Goal: Book appointment/travel/reservation

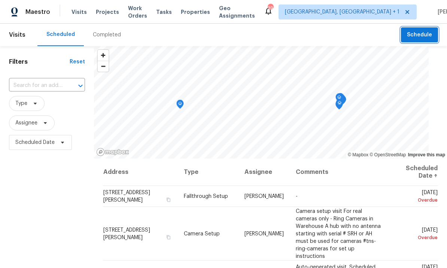
click at [424, 31] on span "Schedule" at bounding box center [419, 34] width 25 height 9
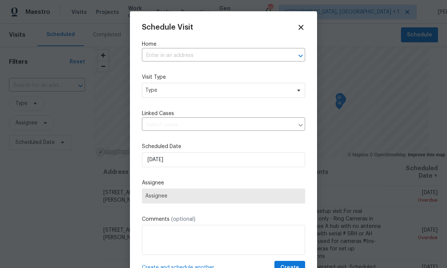
click at [184, 56] on input "text" at bounding box center [213, 56] width 142 height 12
click at [184, 55] on input "text" at bounding box center [213, 56] width 142 height 12
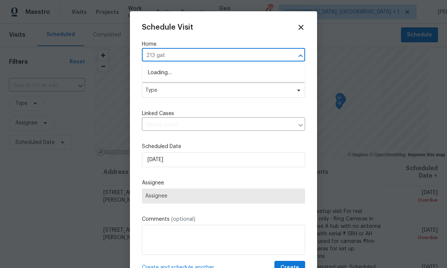
type input "213 gate"
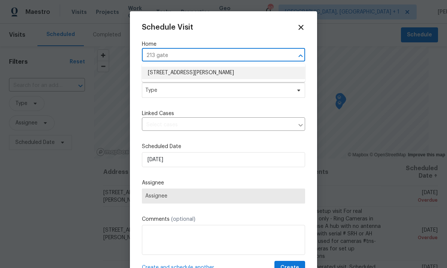
click at [200, 74] on li "[STREET_ADDRESS][PERSON_NAME]" at bounding box center [223, 73] width 163 height 12
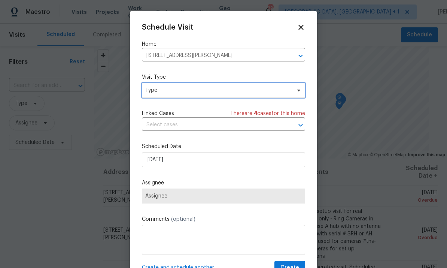
click at [302, 95] on span "Type" at bounding box center [223, 90] width 163 height 15
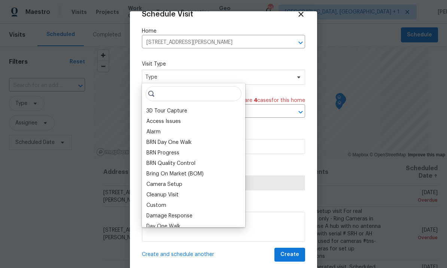
scroll to position [15, 0]
click at [169, 93] on input "search" at bounding box center [194, 94] width 96 height 15
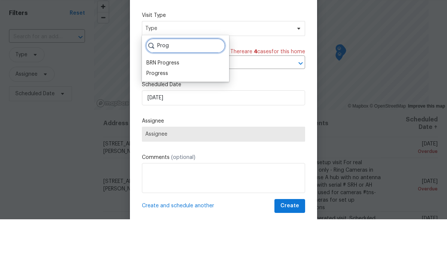
type input "Prog"
click at [165, 118] on div "Progress" at bounding box center [157, 121] width 22 height 7
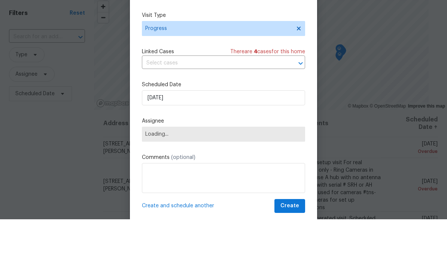
scroll to position [28, 0]
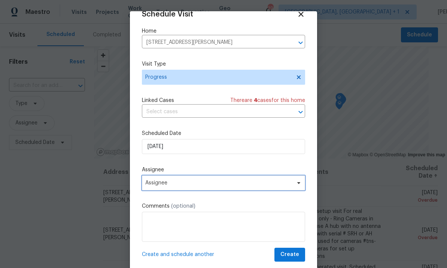
click at [296, 185] on icon at bounding box center [299, 183] width 6 height 6
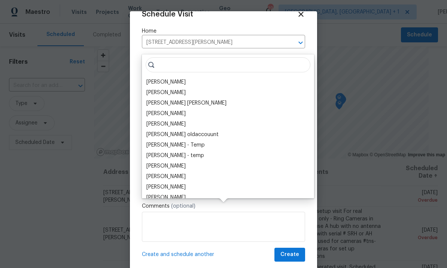
click at [171, 78] on div "[PERSON_NAME]" at bounding box center [165, 81] width 39 height 7
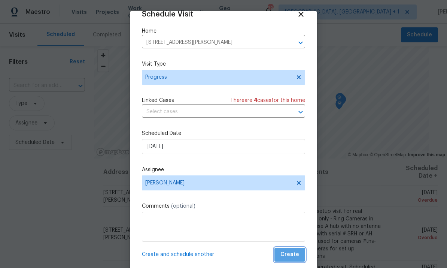
click at [294, 251] on span "Create" at bounding box center [289, 254] width 19 height 9
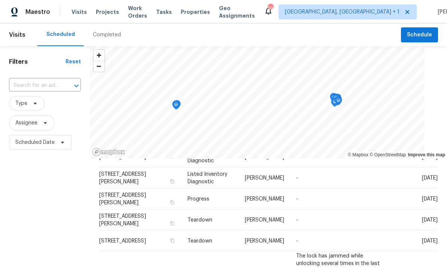
scroll to position [368, 0]
